Goal: Task Accomplishment & Management: Manage account settings

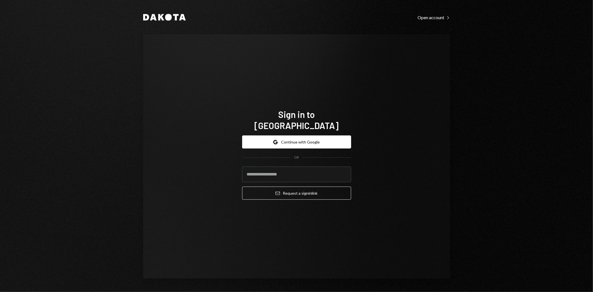
type input "**********"
click at [302, 187] on button "Email Request a sign in link" at bounding box center [296, 193] width 109 height 13
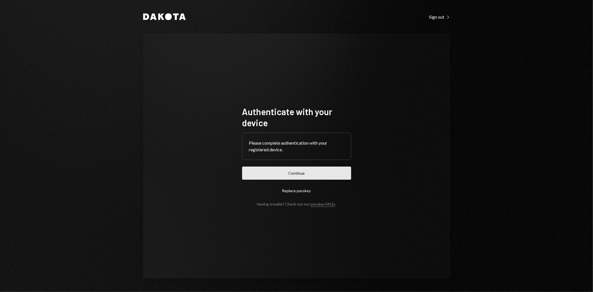
click at [323, 177] on button "Continue" at bounding box center [296, 173] width 109 height 13
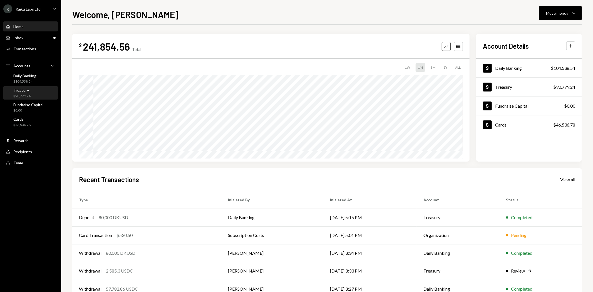
click at [25, 93] on div "Treasury $90,779.24" at bounding box center [21, 93] width 17 height 11
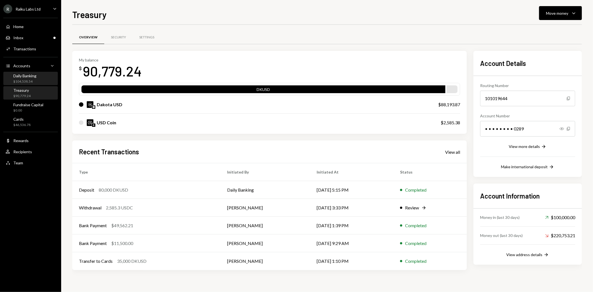
click at [23, 80] on div "$104,538.54" at bounding box center [24, 81] width 23 height 5
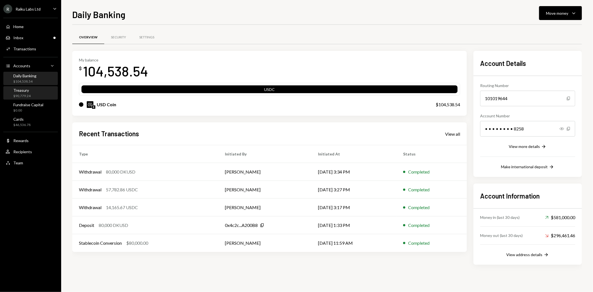
click at [23, 95] on div "$90,779.24" at bounding box center [21, 96] width 17 height 5
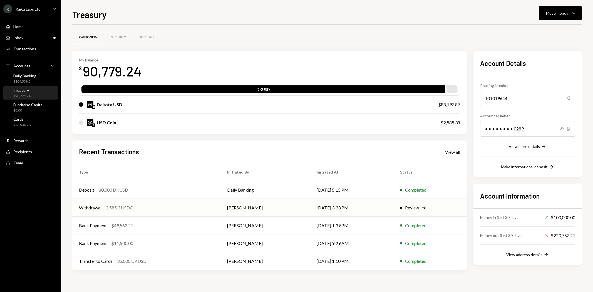
click at [410, 209] on div "Review" at bounding box center [412, 207] width 14 height 7
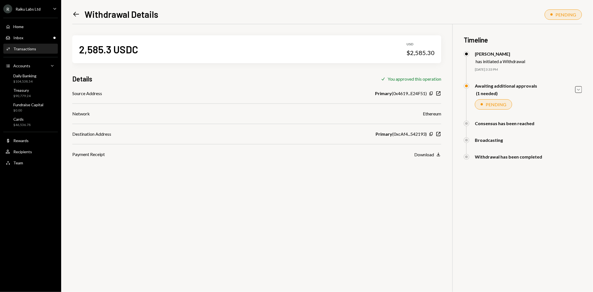
click at [76, 15] on icon "Left Arrow" at bounding box center [76, 14] width 8 height 8
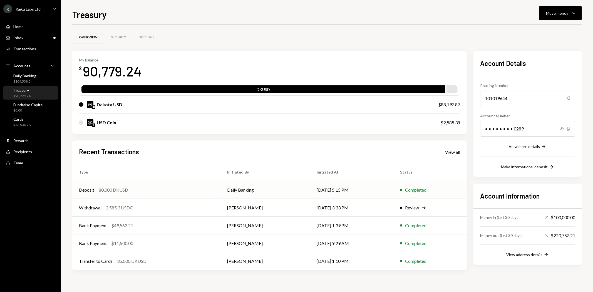
click at [118, 193] on td "Deposit 80,000 DKUSD" at bounding box center [146, 190] width 148 height 18
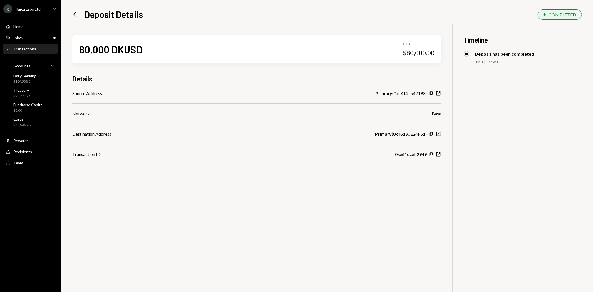
click at [76, 12] on icon "Left Arrow" at bounding box center [76, 14] width 8 height 8
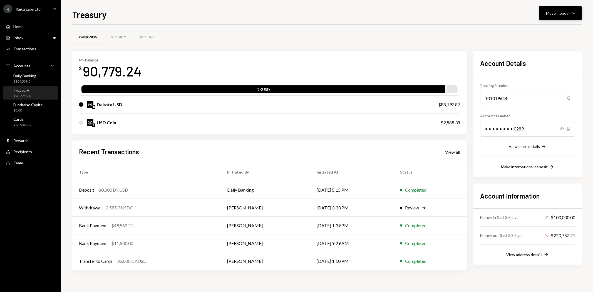
click at [565, 16] on div "Move money" at bounding box center [557, 13] width 22 height 6
click at [544, 40] on div "Transfer" at bounding box center [556, 42] width 41 height 6
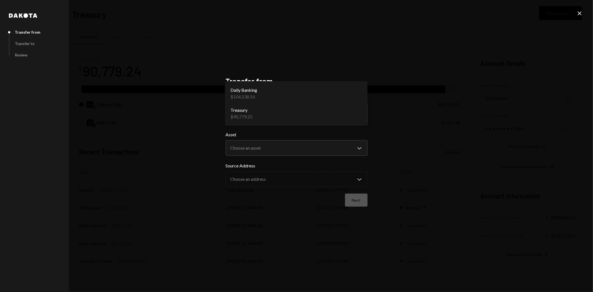
click at [301, 118] on body "R Raiku Labs Ltd Caret Down Home Home Inbox Inbox Activities Transactions Accou…" at bounding box center [296, 146] width 593 height 292
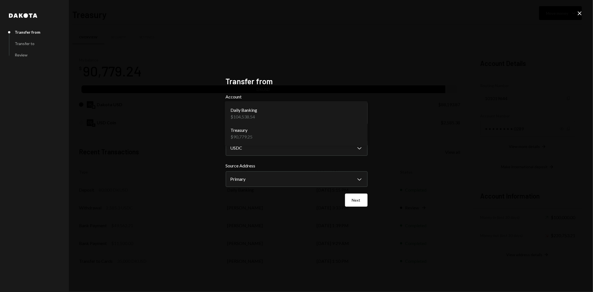
click at [263, 115] on body "R Raiku Labs Ltd Caret Down Home Home Inbox Inbox Activities Transactions Accou…" at bounding box center [296, 146] width 593 height 292
select select "**********"
click at [252, 153] on body "R Raiku Labs Ltd Caret Down Home Home Inbox Inbox Activities Transactions Accou…" at bounding box center [296, 146] width 593 height 292
click at [352, 203] on button "Next" at bounding box center [356, 200] width 23 height 13
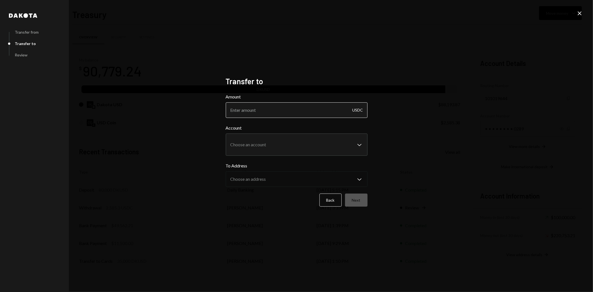
click at [302, 112] on input "Amount" at bounding box center [297, 110] width 142 height 16
type input "2000"
click at [259, 139] on body "R Raiku Labs Ltd Caret Down Home Home Inbox Inbox Activities Transactions Accou…" at bounding box center [296, 146] width 593 height 292
click at [213, 138] on div "**********" at bounding box center [296, 146] width 593 height 292
drag, startPoint x: 285, startPoint y: 109, endPoint x: 224, endPoint y: 106, distance: 61.2
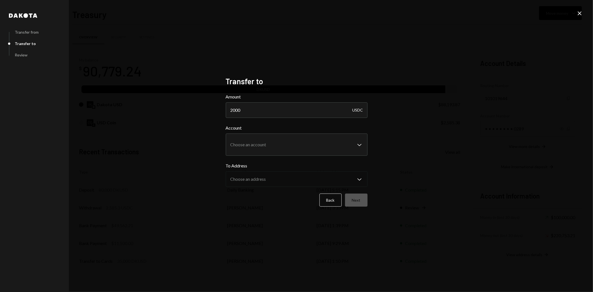
click at [224, 106] on div "**********" at bounding box center [296, 146] width 155 height 152
click at [578, 15] on icon "Close" at bounding box center [579, 13] width 7 height 7
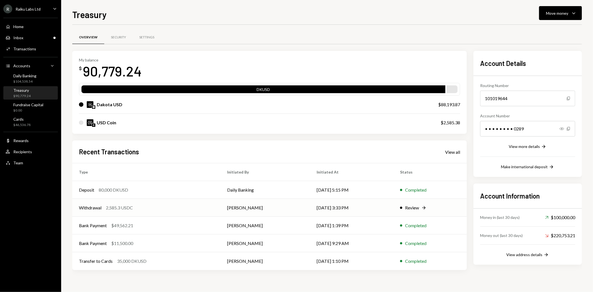
click at [407, 207] on div "Review" at bounding box center [412, 207] width 14 height 7
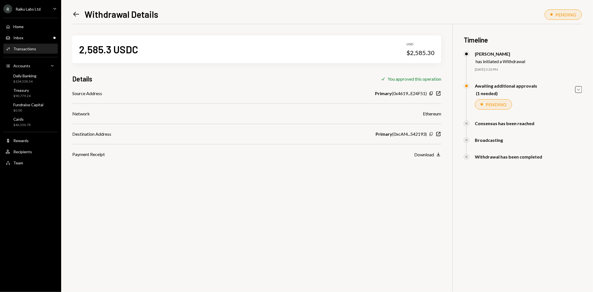
click at [430, 132] on icon "Copy" at bounding box center [431, 134] width 4 height 4
drag, startPoint x: 207, startPoint y: 197, endPoint x: 200, endPoint y: 192, distance: 8.3
click at [207, 197] on div "2,585.3 USDC USD $2,585.30 Details Check You approved this operation Source Add…" at bounding box center [327, 170] width 510 height 292
click at [31, 88] on div "Treasury $90,779.24" at bounding box center [31, 93] width 50 height 11
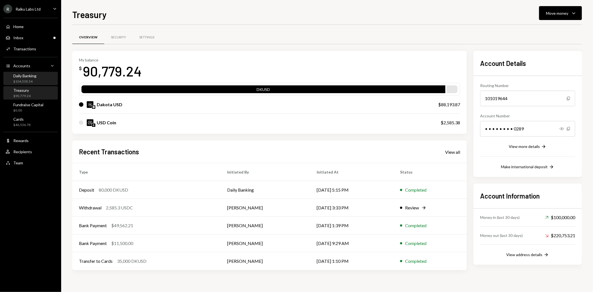
click at [28, 76] on div "Daily Banking" at bounding box center [24, 75] width 23 height 5
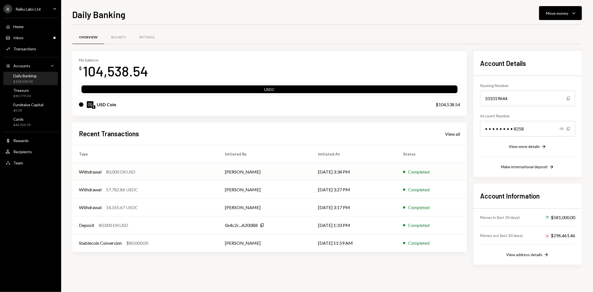
click at [111, 176] on td "Withdrawal 80,000 DKUSD" at bounding box center [145, 172] width 146 height 18
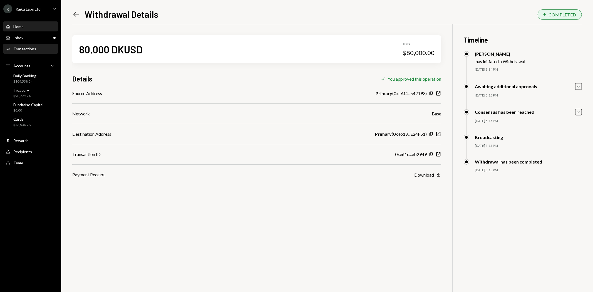
click at [21, 26] on div "Home" at bounding box center [18, 26] width 10 height 5
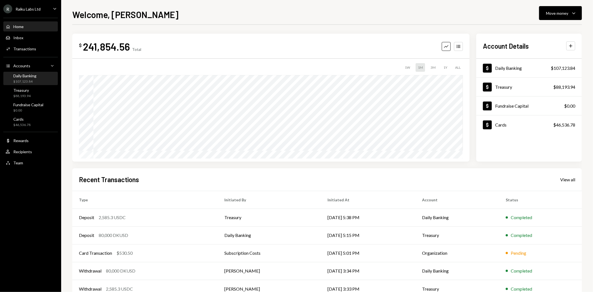
click at [25, 80] on div "$107,123.84" at bounding box center [24, 81] width 23 height 5
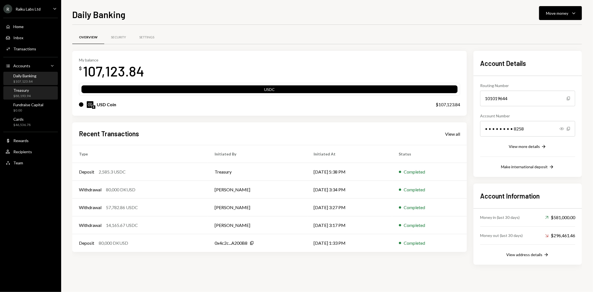
click at [24, 97] on div "$88,193.94" at bounding box center [21, 96] width 17 height 5
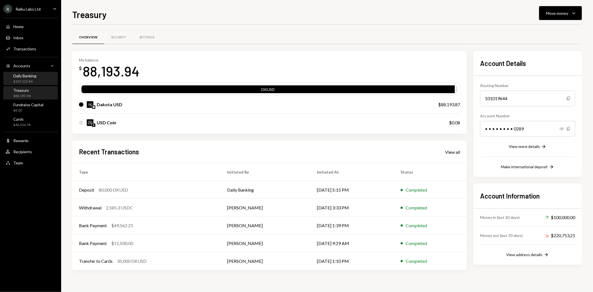
click at [27, 81] on div "$107,123.84" at bounding box center [24, 81] width 23 height 5
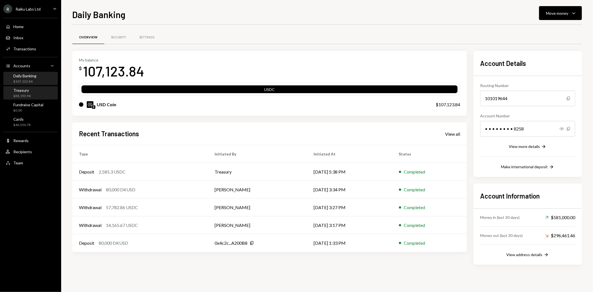
click at [29, 95] on div "$88,193.94" at bounding box center [21, 96] width 17 height 5
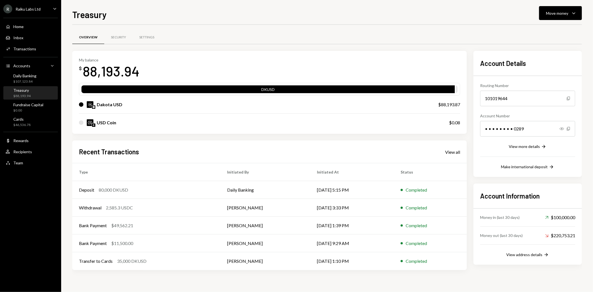
click at [30, 80] on div "$107,123.84" at bounding box center [24, 81] width 23 height 5
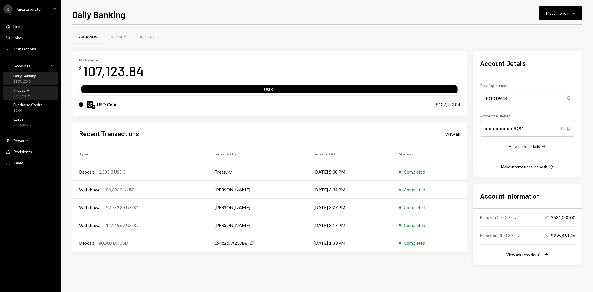
click at [34, 93] on div "Treasury $88,193.94" at bounding box center [31, 93] width 50 height 11
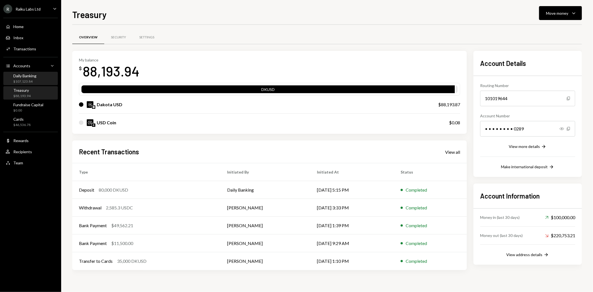
click at [26, 80] on div "$107,123.84" at bounding box center [24, 81] width 23 height 5
